Goal: Navigation & Orientation: Understand site structure

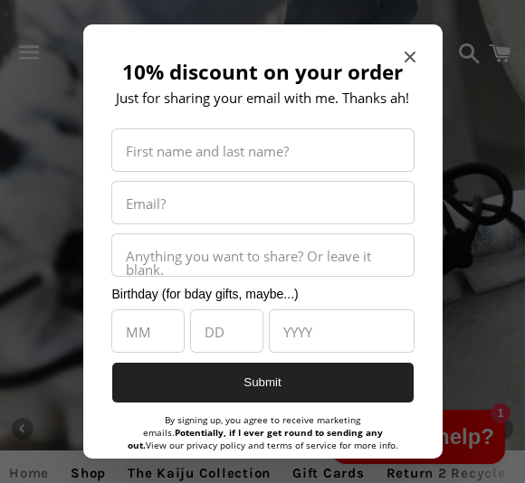
click at [410, 57] on icon "Close modal" at bounding box center [409, 57] width 11 height 11
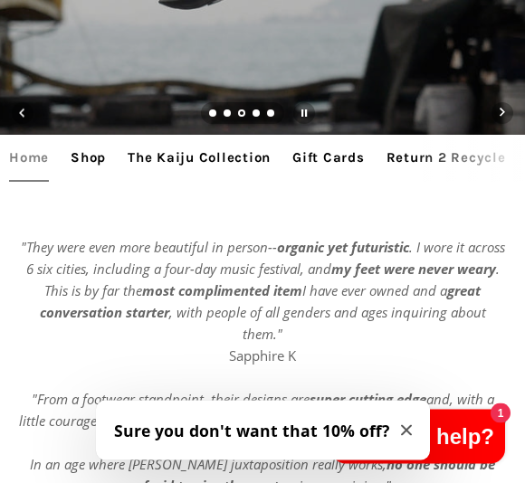
scroll to position [316, 0]
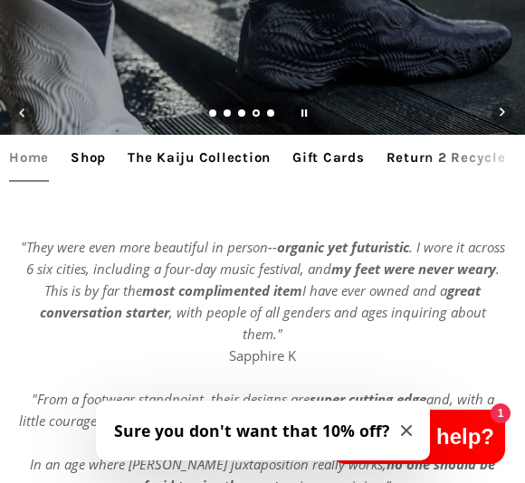
click at [233, 156] on link "The Kaiju Collection" at bounding box center [199, 157] width 161 height 45
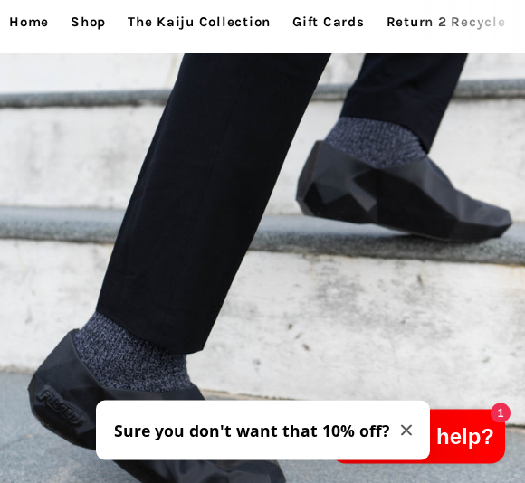
scroll to position [5727, 0]
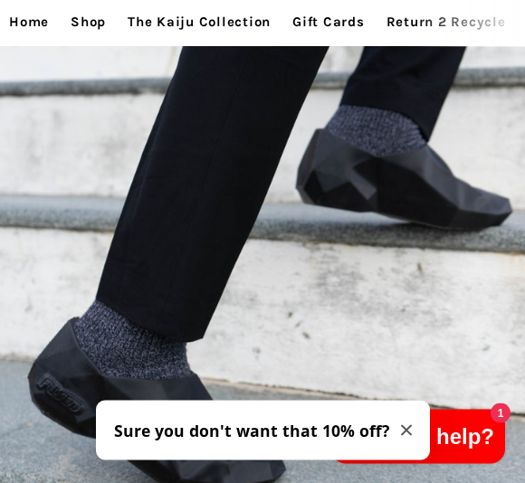
click at [401, 422] on span "Close modal" at bounding box center [406, 431] width 11 height 22
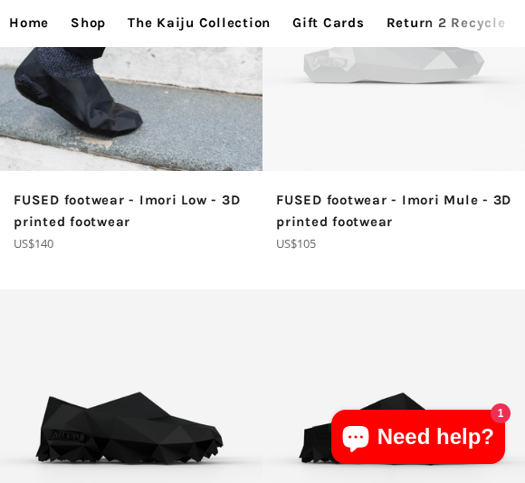
scroll to position [0, 0]
click at [87, 24] on link "Shop" at bounding box center [88, 22] width 53 height 45
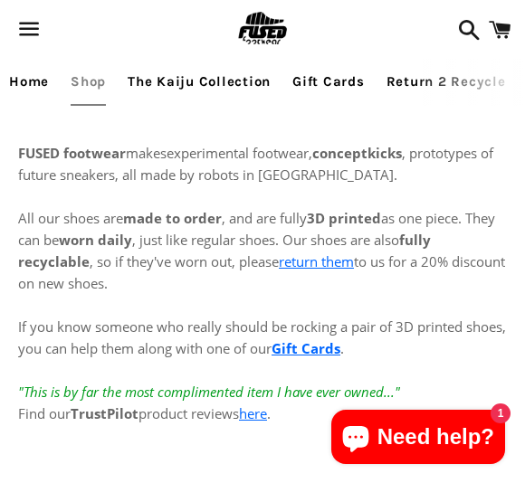
click at [33, 80] on link "Home" at bounding box center [29, 81] width 58 height 45
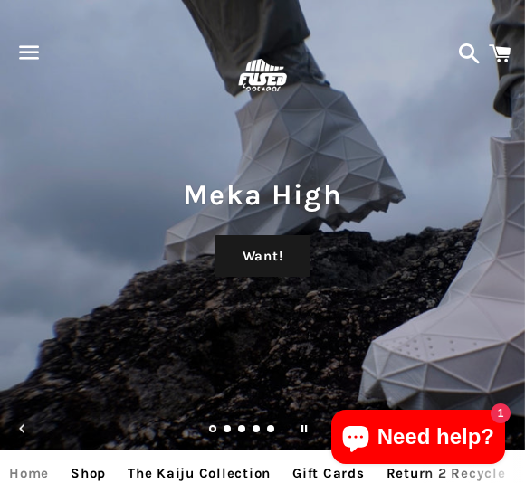
click at [30, 58] on span "button" at bounding box center [29, 52] width 41 height 54
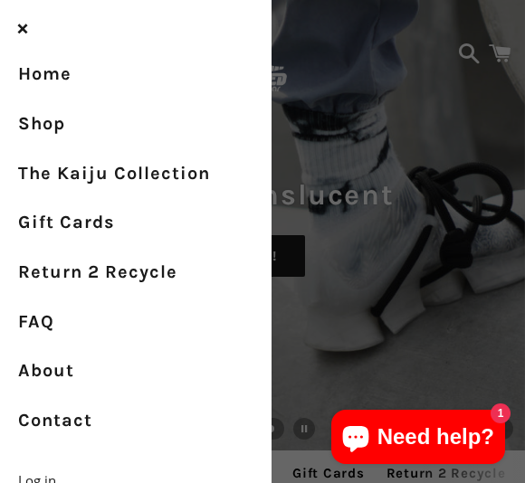
click at [78, 369] on link "About" at bounding box center [135, 372] width 271 height 50
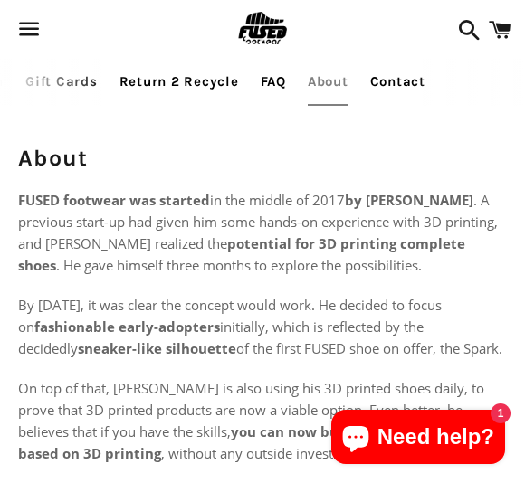
click at [33, 29] on span "button" at bounding box center [29, 29] width 41 height 54
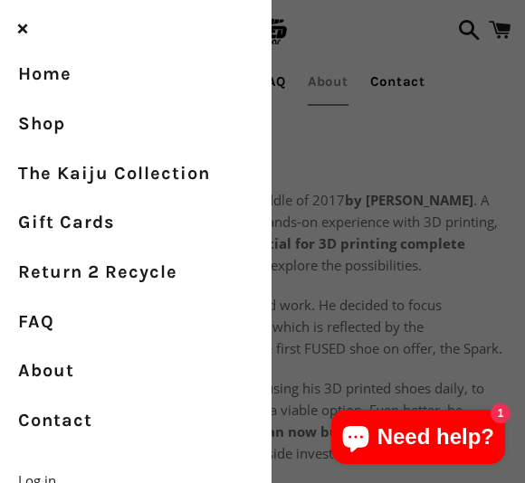
click at [119, 176] on link "The Kaiju Collection" at bounding box center [135, 173] width 271 height 50
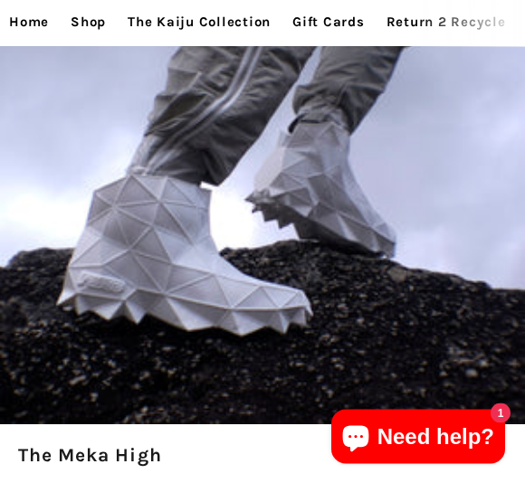
scroll to position [3520, 0]
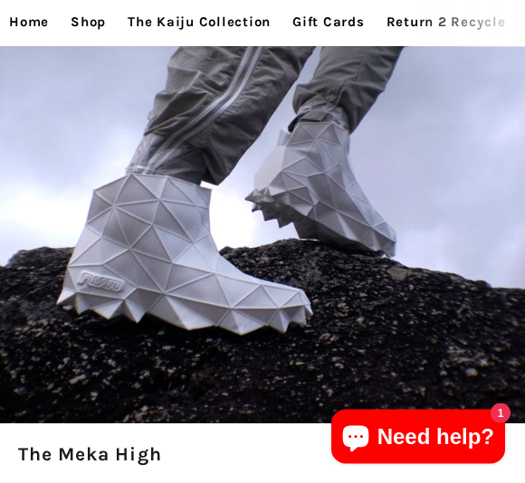
click at [249, 327] on img at bounding box center [262, 162] width 525 height 525
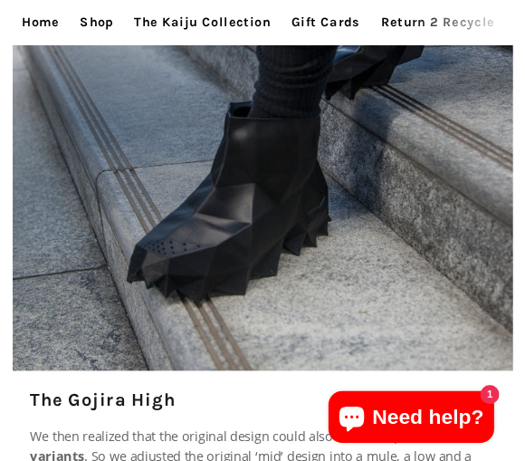
scroll to position [3243, 0]
